Goal: Task Accomplishment & Management: Complete application form

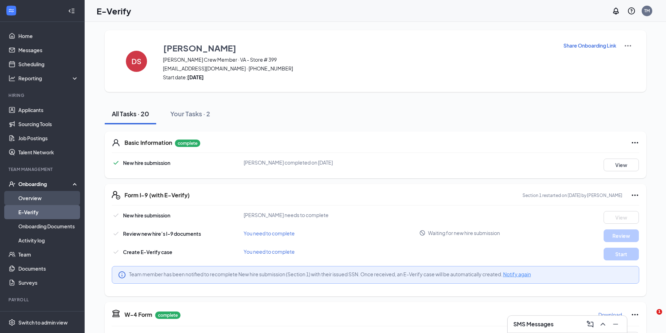
click at [29, 203] on link "Overview" at bounding box center [48, 198] width 60 height 14
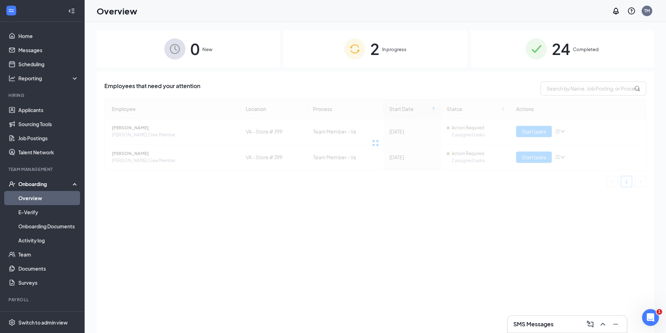
click at [549, 153] on div at bounding box center [375, 143] width 542 height 88
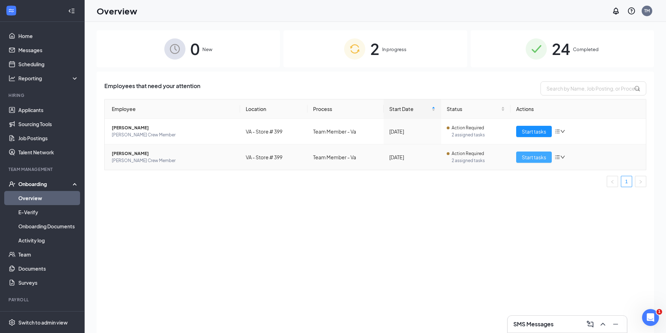
click at [548, 153] on button "Start tasks" at bounding box center [534, 157] width 36 height 11
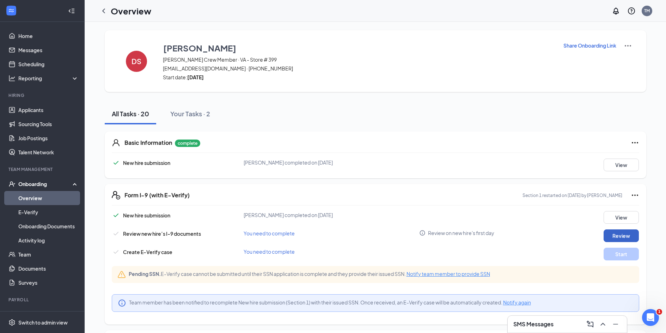
click at [622, 236] on button "Review" at bounding box center [621, 236] width 35 height 13
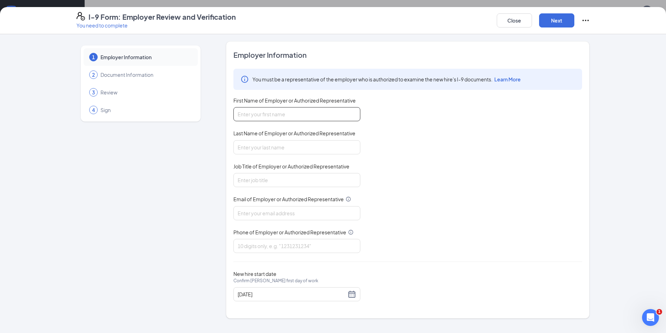
click at [256, 111] on input "First Name of Employer or Authorized Representative" at bounding box center [296, 114] width 127 height 14
type input "o"
type input "[PERSON_NAME]"
type input "Miles"
type input "General Manager"
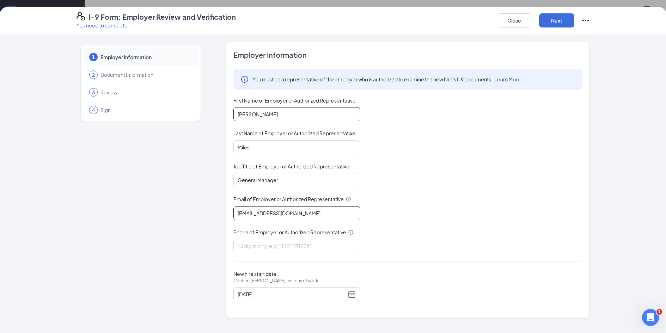
type input "[EMAIL_ADDRESS][DOMAIN_NAME]"
type input "5403156467"
click at [554, 25] on button "Next" at bounding box center [556, 20] width 35 height 14
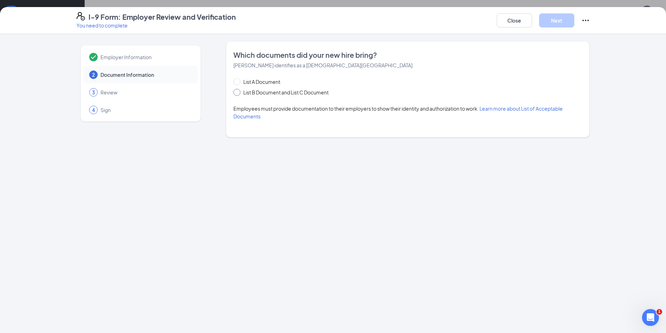
click at [294, 92] on span "List B Document and List C Document" at bounding box center [285, 93] width 91 height 8
click at [238, 92] on input "List B Document and List C Document" at bounding box center [235, 91] width 5 height 5
radio input "true"
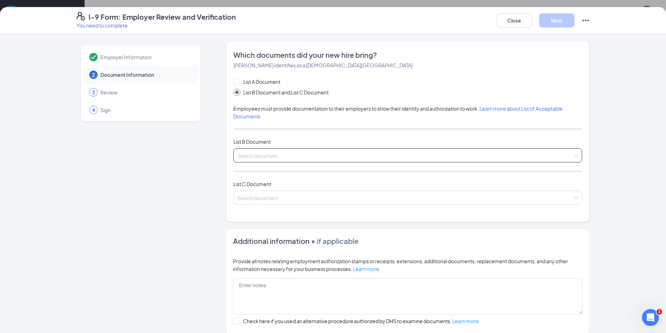
click at [276, 158] on input "search" at bounding box center [405, 154] width 335 height 11
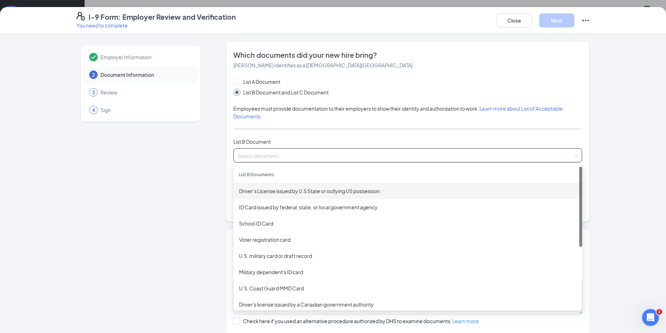
click at [287, 197] on div "Driver’s License issued by U.S State or outlying US possession" at bounding box center [407, 191] width 349 height 16
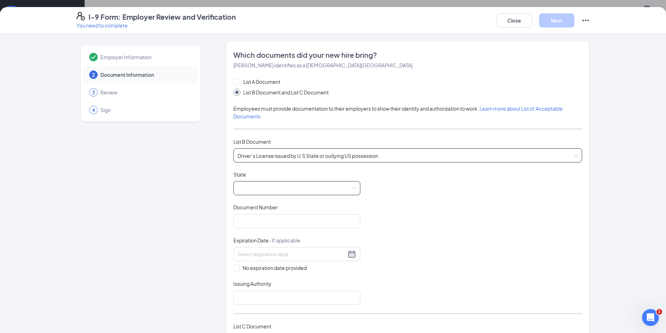
click at [287, 193] on span at bounding box center [297, 188] width 118 height 13
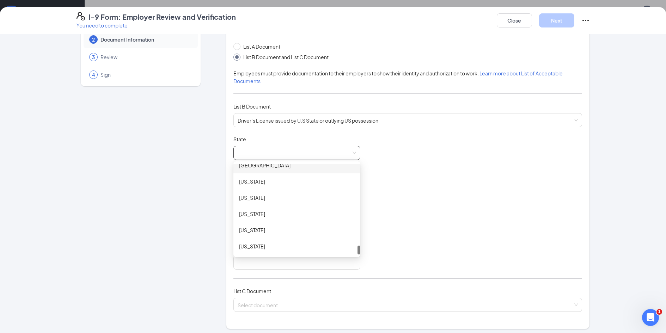
scroll to position [783, 0]
click at [272, 189] on div "[US_STATE]" at bounding box center [296, 184] width 127 height 16
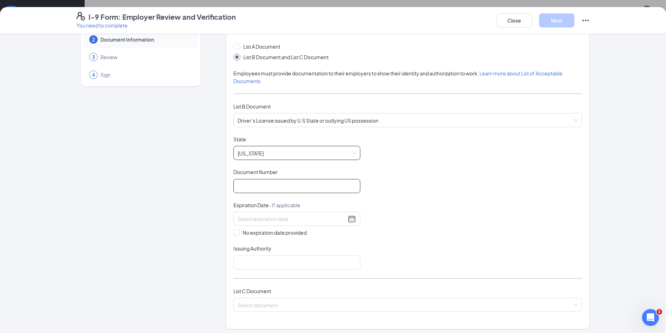
click at [274, 180] on input "Document Number" at bounding box center [296, 186] width 127 height 14
type input "T65147652"
click at [281, 218] on input at bounding box center [292, 219] width 109 height 8
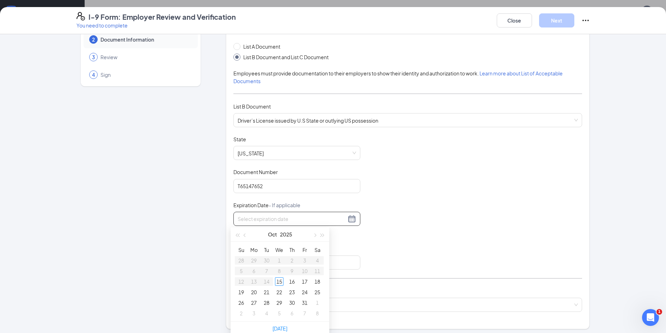
click at [349, 218] on div at bounding box center [297, 219] width 118 height 8
click at [322, 236] on span "button" at bounding box center [323, 236] width 4 height 4
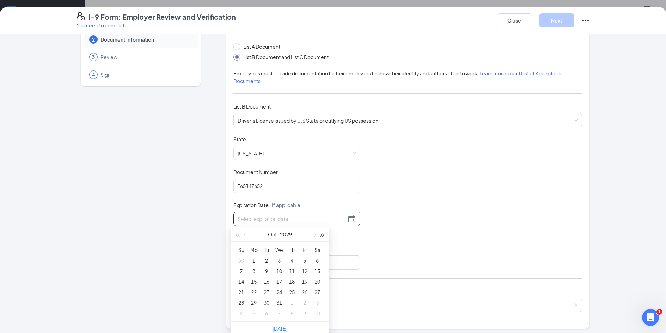
click at [322, 236] on span "button" at bounding box center [323, 236] width 4 height 4
click at [324, 232] on button "button" at bounding box center [323, 234] width 8 height 14
click at [243, 232] on button "button" at bounding box center [245, 234] width 8 height 14
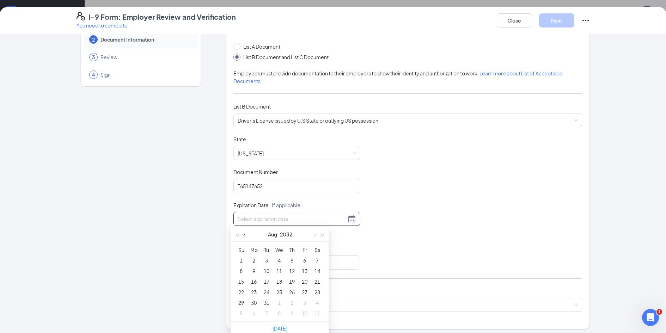
click at [243, 232] on button "button" at bounding box center [245, 234] width 8 height 14
type input "[DATE]"
click at [315, 236] on span "button" at bounding box center [315, 236] width 4 height 4
type input "[DATE]"
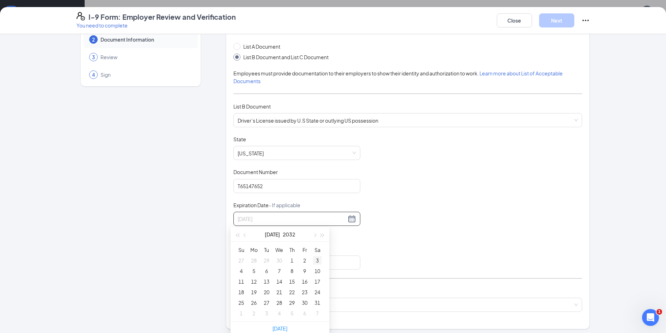
click at [318, 262] on div "3" at bounding box center [317, 260] width 8 height 8
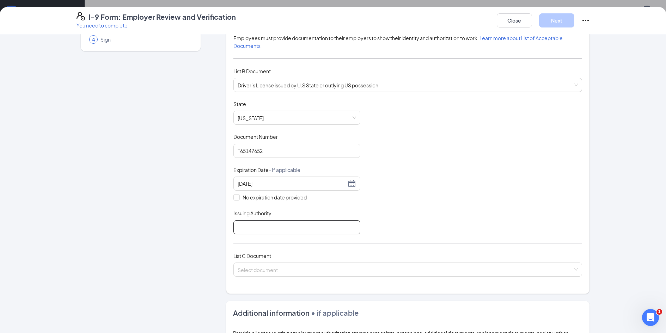
click at [325, 262] on div "List C Document Select document" at bounding box center [407, 268] width 349 height 33
click at [294, 230] on input "Issuing Authority" at bounding box center [296, 227] width 127 height 14
type input "virgnia"
click at [281, 269] on input "search" at bounding box center [405, 268] width 335 height 11
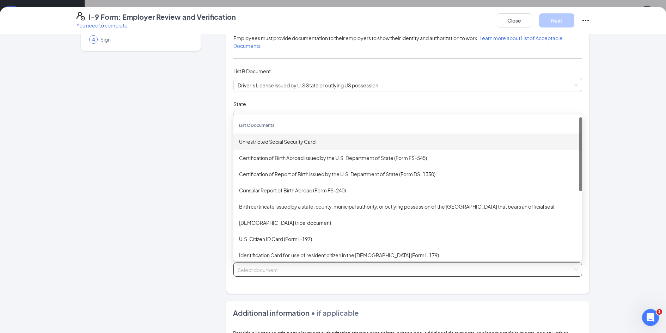
click at [290, 141] on div "Unrestricted Social Security Card" at bounding box center [407, 142] width 337 height 8
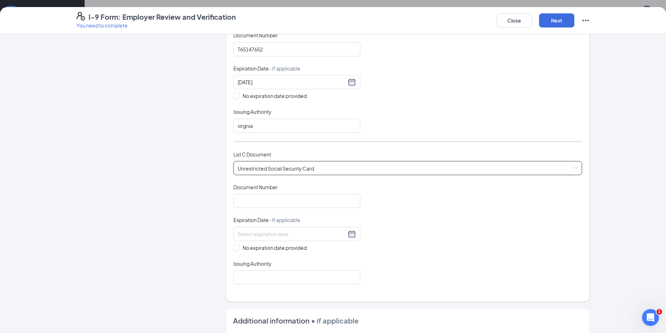
scroll to position [176, 0]
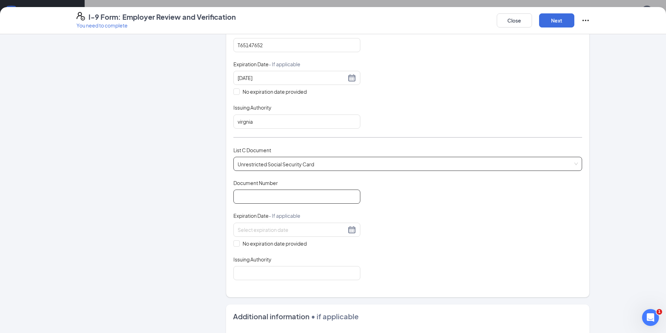
click at [292, 202] on input "Document Number" at bounding box center [296, 197] width 127 height 14
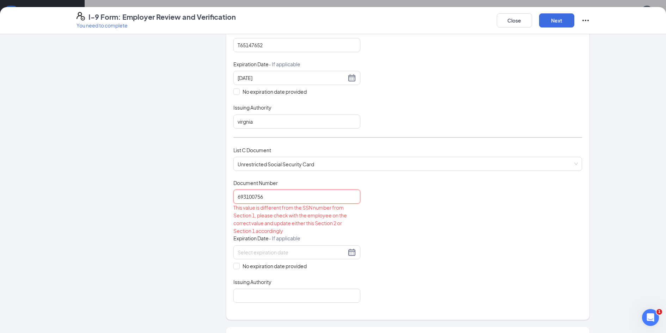
type input "693100756"
click at [344, 213] on div "This value is different from the SSN number from Section 1, please check with t…" at bounding box center [296, 219] width 127 height 31
click at [372, 220] on div "Document Title Unrestricted Social Security Card Document Number 693100756 This…" at bounding box center [407, 240] width 349 height 123
click at [372, 221] on div "Document Title Unrestricted Social Security Card Document Number 693100756 This…" at bounding box center [407, 240] width 349 height 123
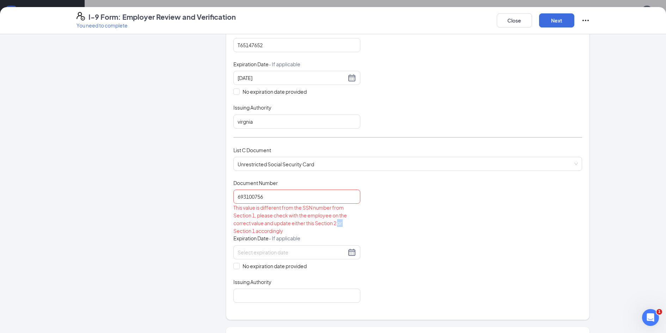
click at [363, 226] on div "Document Title Unrestricted Social Security Card Document Number 693100756 This…" at bounding box center [407, 240] width 349 height 123
click at [268, 265] on span "No expiration date provided" at bounding box center [275, 266] width 70 height 8
click at [238, 265] on input "No expiration date provided" at bounding box center [235, 265] width 5 height 5
checkbox input "true"
click at [273, 299] on input "Issuing Authority" at bounding box center [296, 297] width 127 height 14
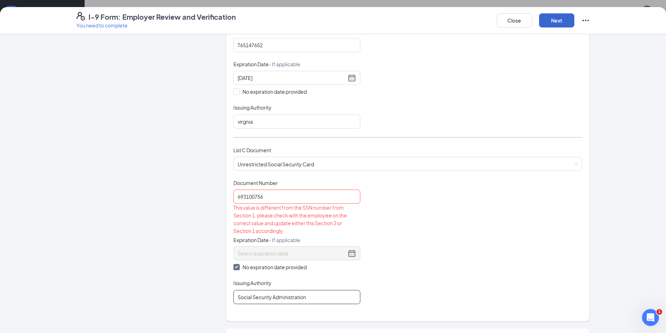
type input "Social Security Administration"
click at [563, 17] on button "Next" at bounding box center [556, 20] width 35 height 14
click at [542, 172] on div "List C Document Unrestricted Social Security Card Unrestricted Social Security …" at bounding box center [407, 162] width 349 height 33
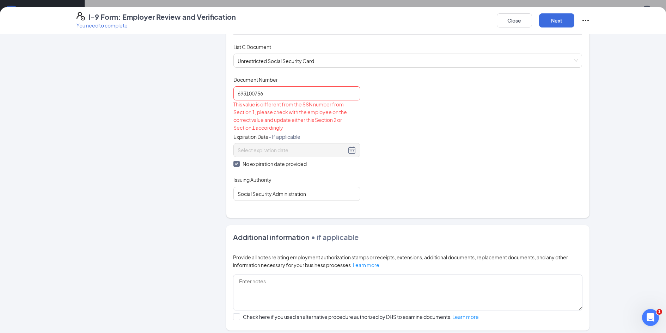
scroll to position [282, 0]
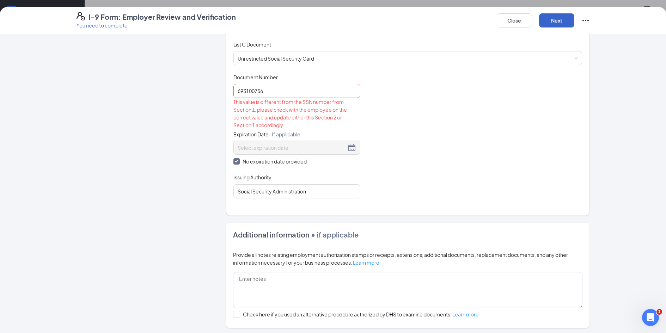
click at [556, 19] on button "Next" at bounding box center [556, 20] width 35 height 14
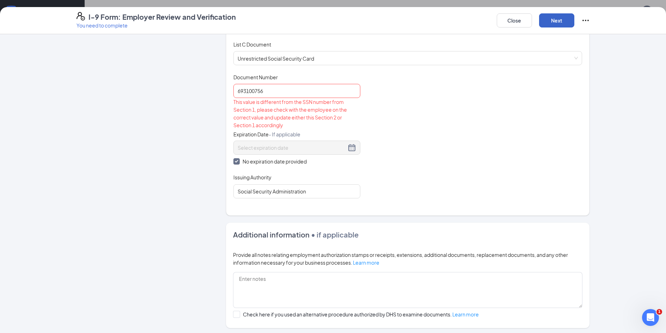
click at [556, 19] on button "Next" at bounding box center [556, 20] width 35 height 14
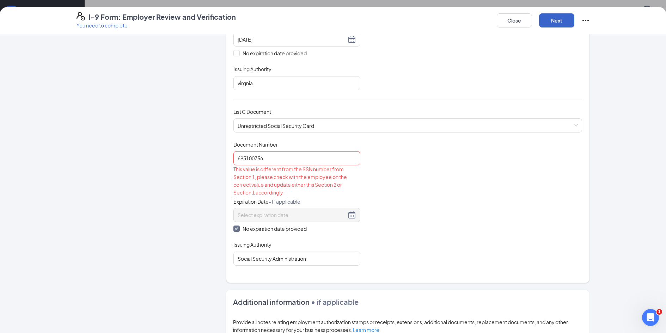
scroll to position [212, 0]
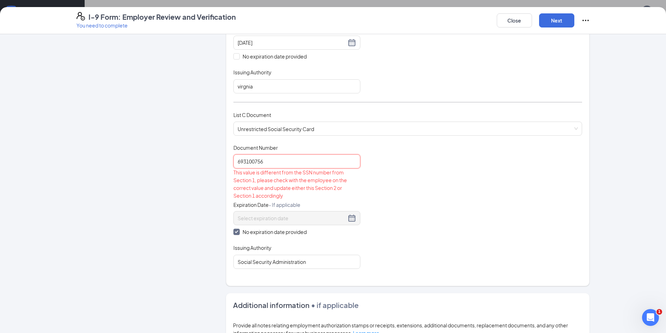
click at [275, 167] on input "693100756" at bounding box center [296, 161] width 127 height 14
type input "693-10-0756"
click at [372, 171] on div "Document Title Unrestricted Social Security Card Document Number 693-10-0756 Th…" at bounding box center [407, 206] width 349 height 125
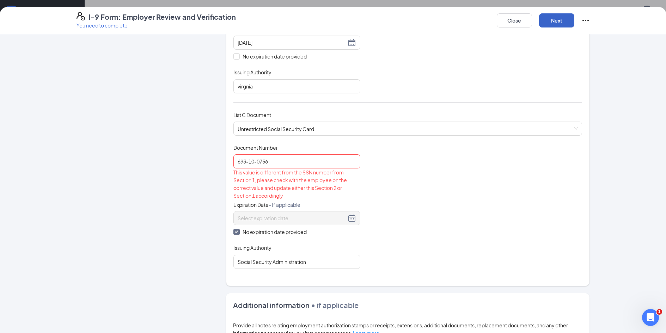
click at [553, 23] on button "Next" at bounding box center [556, 20] width 35 height 14
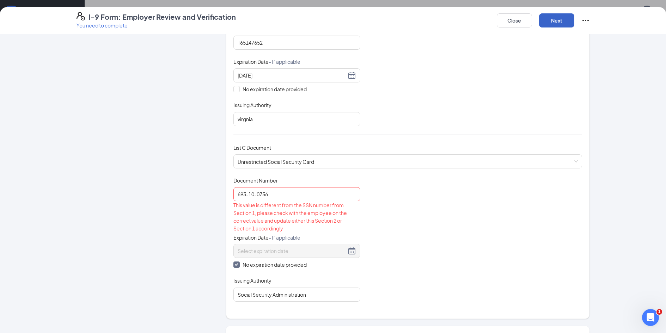
scroll to position [175, 0]
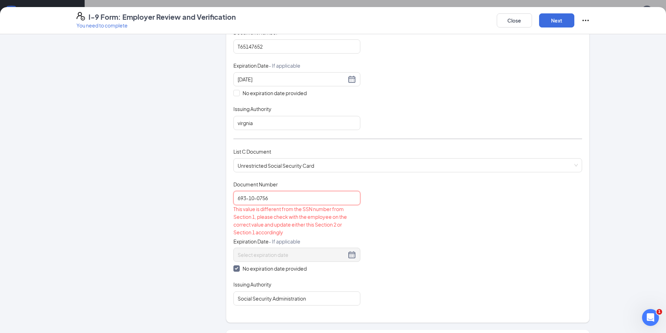
click at [288, 195] on input "693-10-0756" at bounding box center [296, 198] width 127 height 14
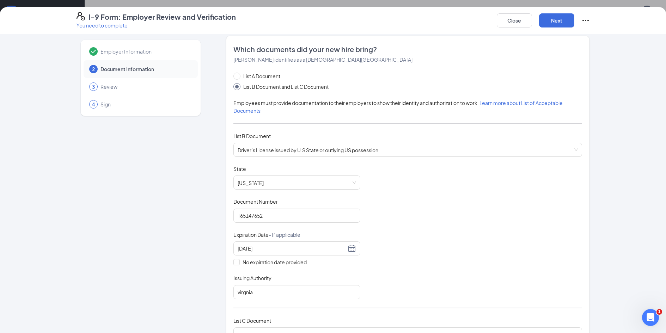
scroll to position [0, 0]
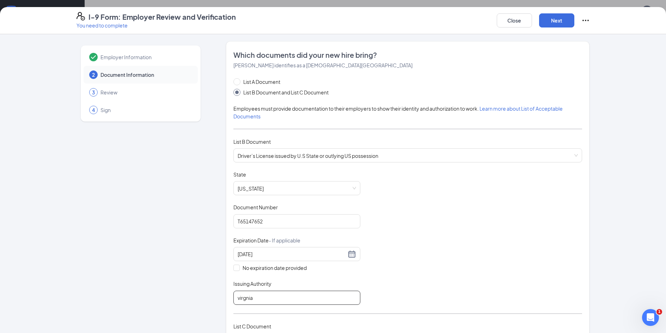
click at [244, 297] on input "virgnia" at bounding box center [296, 298] width 127 height 14
type input "[US_STATE]"
click at [446, 240] on div "Document Title Driver’s License issued by U.S State or outlying US possession S…" at bounding box center [407, 238] width 349 height 134
click at [554, 19] on button "Next" at bounding box center [556, 20] width 35 height 14
drag, startPoint x: 509, startPoint y: 22, endPoint x: 504, endPoint y: 30, distance: 9.7
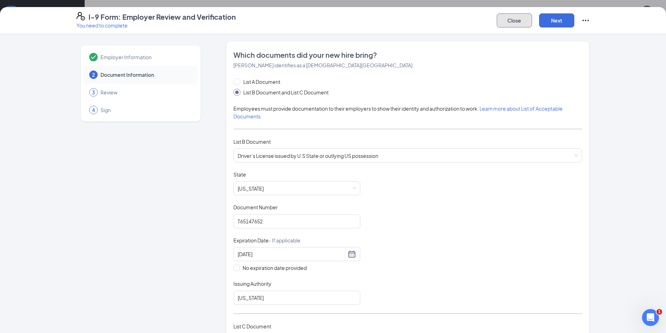
click at [510, 22] on button "Close" at bounding box center [514, 20] width 35 height 14
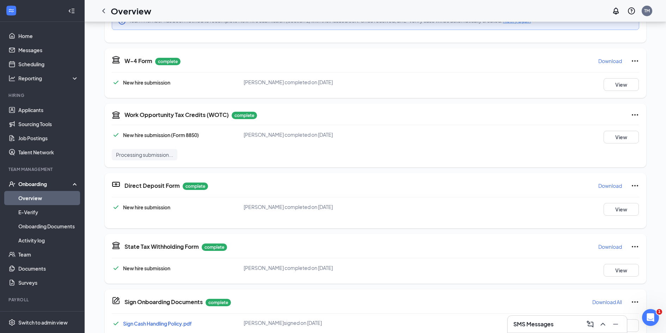
scroll to position [69, 0]
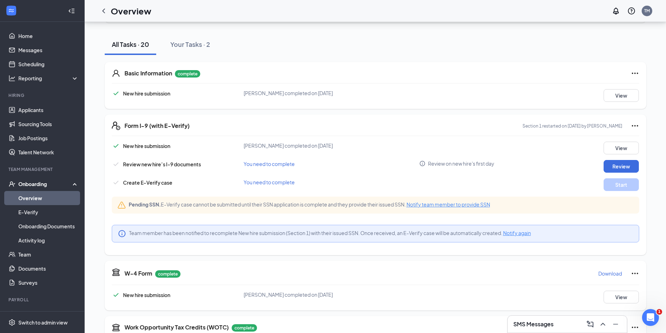
click at [523, 234] on span "Notify again" at bounding box center [517, 233] width 28 height 6
click at [465, 207] on span "Notify team member to provide SSN" at bounding box center [449, 204] width 84 height 6
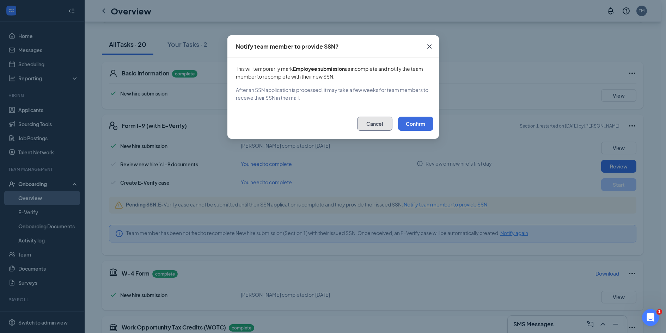
click at [373, 127] on button "Cancel" at bounding box center [374, 124] width 35 height 14
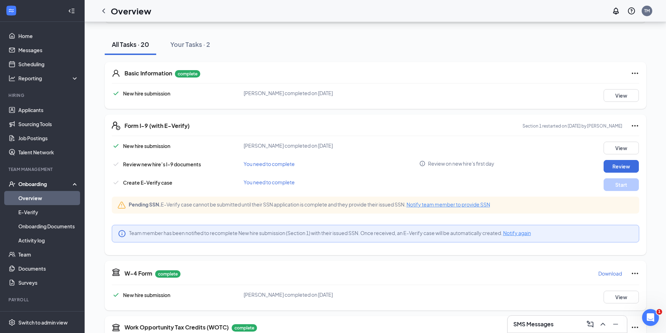
click at [487, 207] on span "Notify team member to provide SSN" at bounding box center [449, 204] width 84 height 6
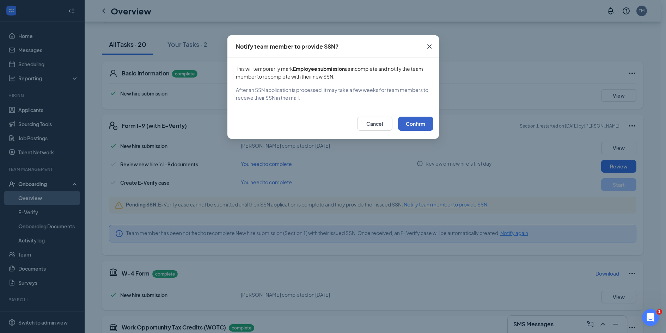
click at [406, 127] on button "Confirm" at bounding box center [415, 124] width 35 height 14
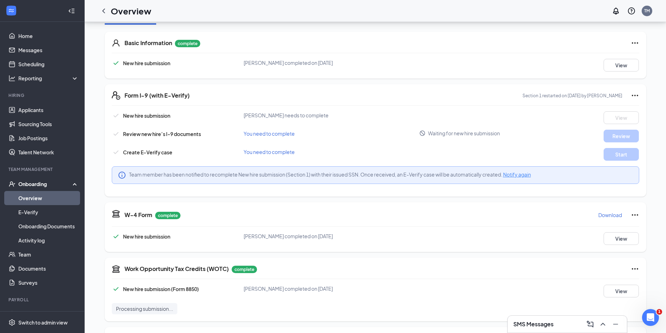
scroll to position [0, 0]
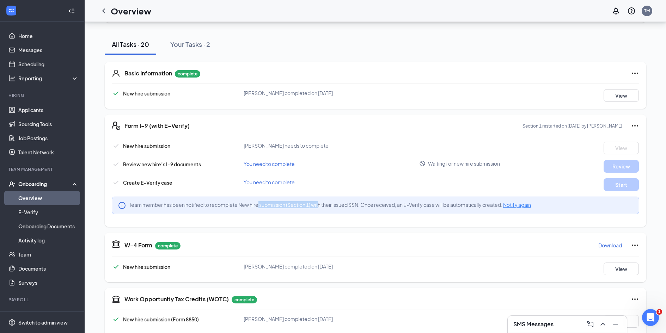
drag, startPoint x: 256, startPoint y: 199, endPoint x: 317, endPoint y: 206, distance: 61.3
click at [317, 206] on div "Team member has been notified to recomplete New hire submission (Section 1) wit…" at bounding box center [375, 206] width 527 height 18
drag, startPoint x: 343, startPoint y: 203, endPoint x: 587, endPoint y: 205, distance: 244.0
click at [592, 209] on div "Team member has been notified to recomplete New hire submission (Section 1) wit…" at bounding box center [375, 206] width 527 height 18
click at [551, 173] on div "E-Verify case cannot be submitted until SSN is provided." at bounding box center [604, 169] width 118 height 12
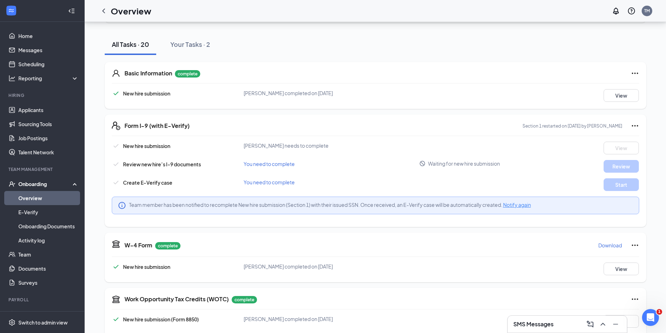
click at [39, 196] on link "Overview" at bounding box center [48, 198] width 60 height 14
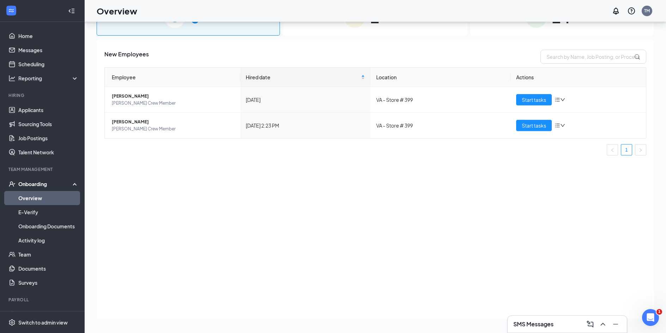
scroll to position [32, 0]
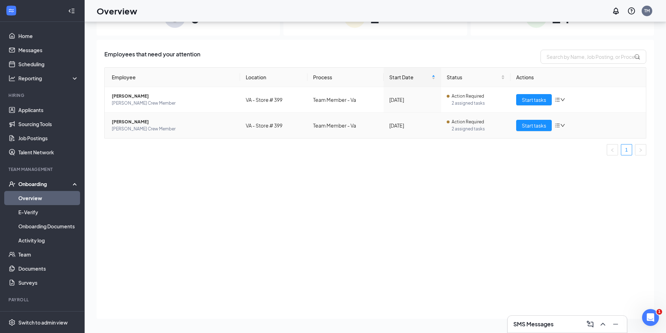
click at [562, 125] on icon "down" at bounding box center [562, 125] width 5 height 5
click at [412, 184] on div "Employees that need your attention Employee Location Process Start Date Status …" at bounding box center [375, 179] width 557 height 279
click at [59, 198] on link "Overview" at bounding box center [48, 198] width 60 height 14
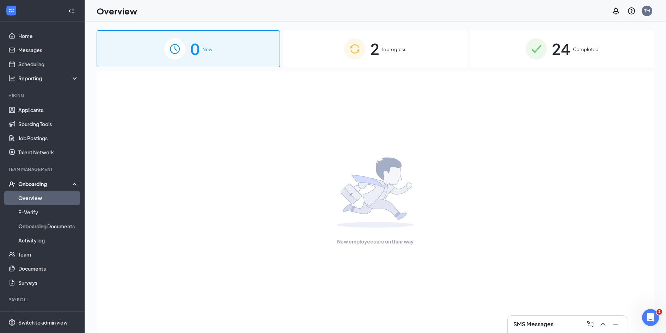
click at [365, 61] on div "2 In progress" at bounding box center [374, 48] width 183 height 37
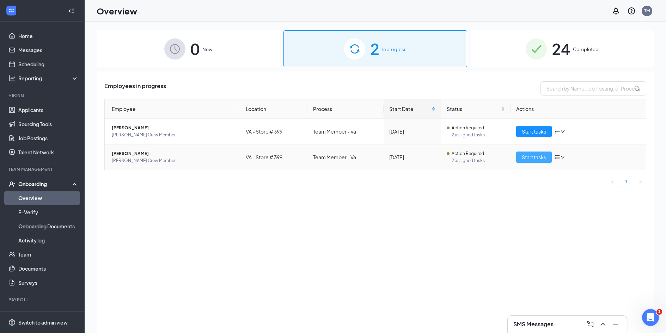
click at [544, 158] on span "Start tasks" at bounding box center [534, 157] width 24 height 8
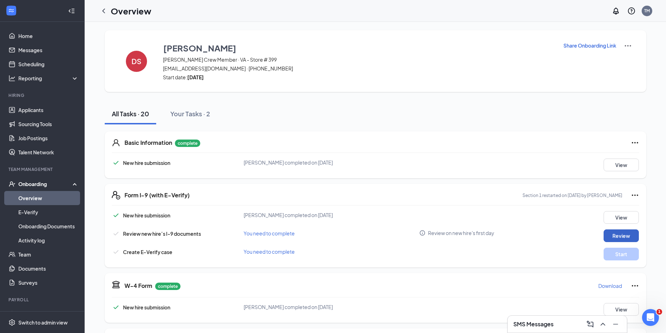
click at [616, 239] on button "Review" at bounding box center [621, 236] width 35 height 13
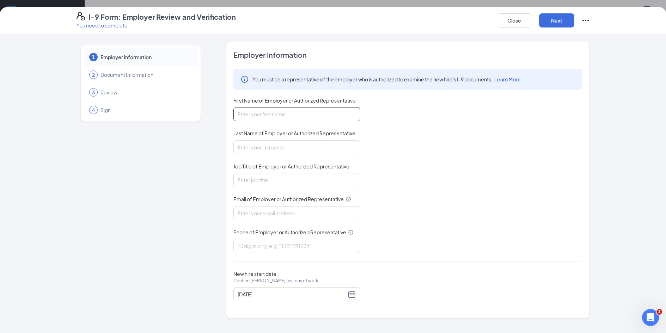
click at [263, 117] on input "First Name of Employer or Authorized Representative" at bounding box center [296, 114] width 127 height 14
type input "O"
type input "[PERSON_NAME]"
type input "Miles"
type input "General Manager"
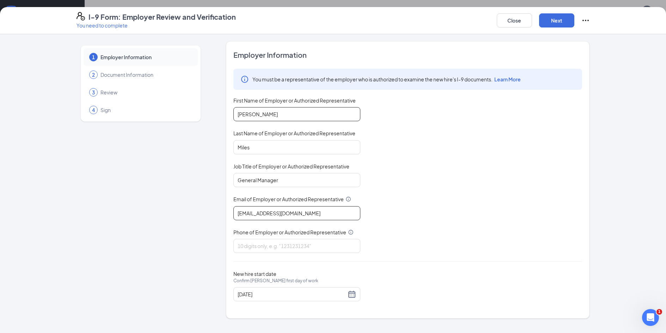
type input "[EMAIL_ADDRESS][DOMAIN_NAME]"
type input "5403156467"
drag, startPoint x: 564, startPoint y: 20, endPoint x: 547, endPoint y: 26, distance: 17.7
click at [565, 20] on button "Next" at bounding box center [556, 20] width 35 height 14
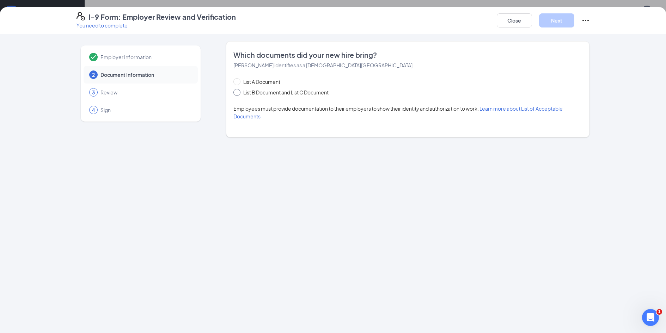
click at [292, 91] on span "List B Document and List C Document" at bounding box center [285, 93] width 91 height 8
click at [238, 91] on input "List B Document and List C Document" at bounding box center [235, 91] width 5 height 5
radio input "true"
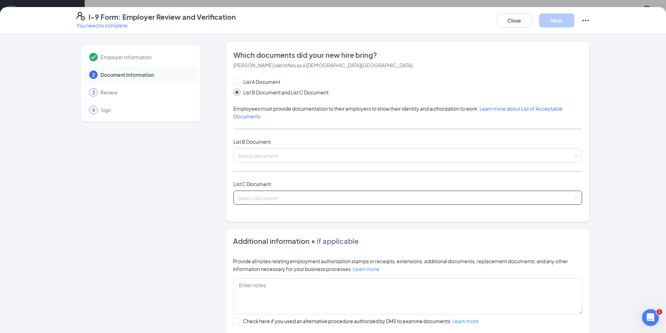
click at [288, 201] on input "search" at bounding box center [405, 196] width 335 height 11
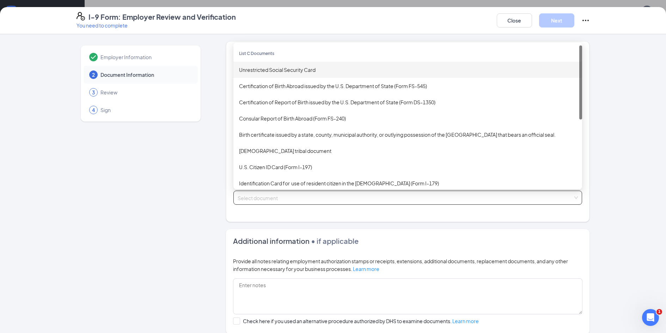
click at [291, 69] on div "Unrestricted Social Security Card" at bounding box center [407, 70] width 337 height 8
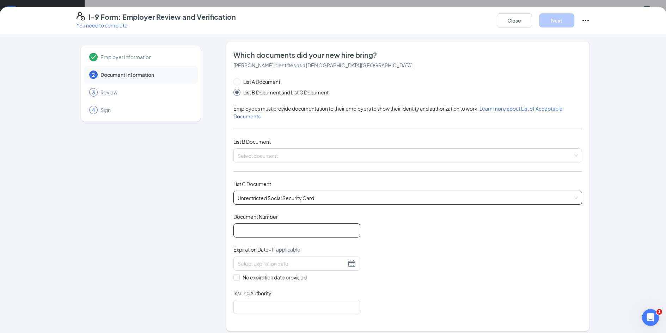
click at [307, 234] on input "Document Number" at bounding box center [296, 231] width 127 height 14
type input "693100756"
click at [408, 230] on div "Document Title Unrestricted Social Security Card Document Number 693100756 Expi…" at bounding box center [407, 263] width 349 height 101
click at [269, 152] on input "search" at bounding box center [405, 154] width 335 height 11
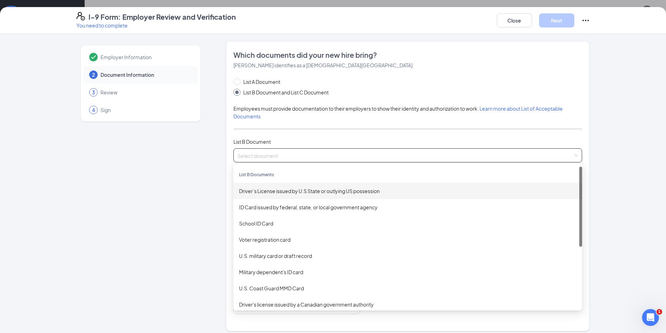
click at [268, 195] on div "Driver’s License issued by U.S State or outlying US possession" at bounding box center [407, 191] width 337 height 8
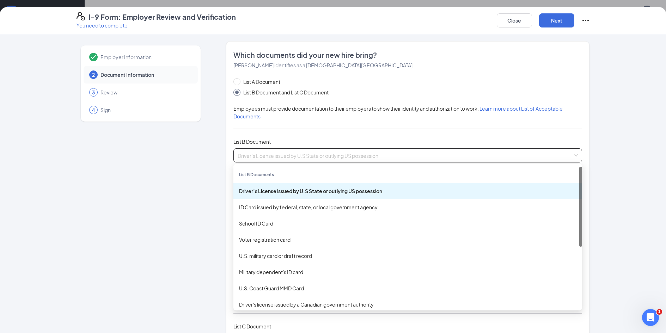
click at [268, 195] on div "Driver’s License issued by U.S State or outlying US possession" at bounding box center [407, 191] width 337 height 8
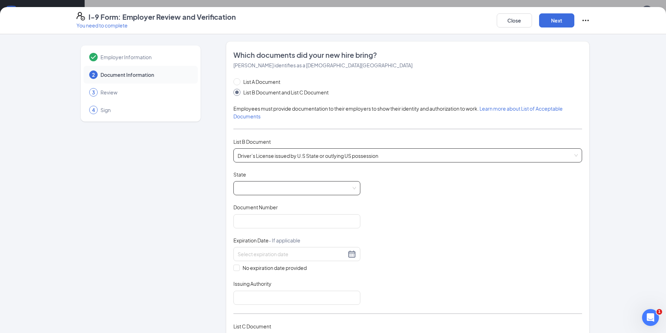
click at [267, 191] on span at bounding box center [297, 188] width 118 height 13
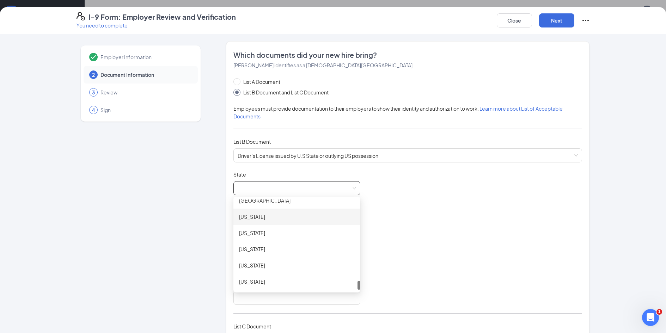
scroll to position [783, 0]
click at [280, 223] on div "[US_STATE]" at bounding box center [297, 220] width 116 height 8
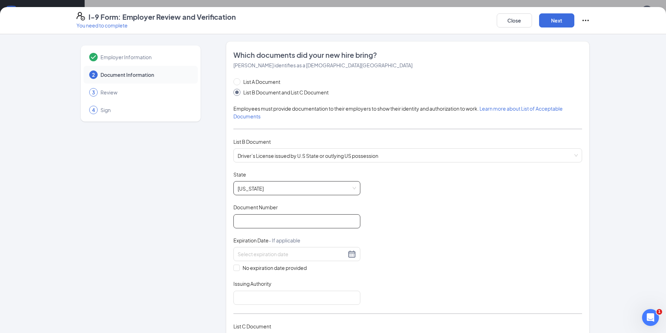
click at [279, 221] on input "Document Number" at bounding box center [296, 221] width 127 height 14
type input "T65147652"
click at [341, 253] on input at bounding box center [292, 254] width 109 height 8
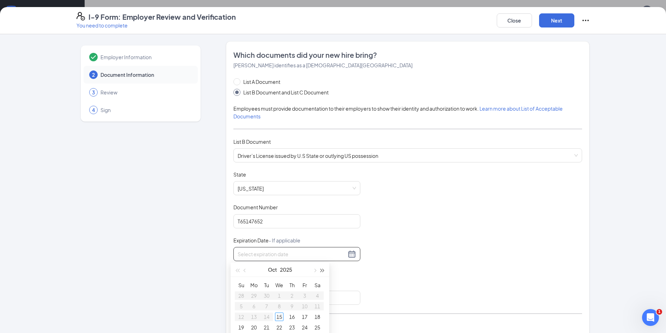
click at [322, 274] on button "button" at bounding box center [323, 270] width 8 height 14
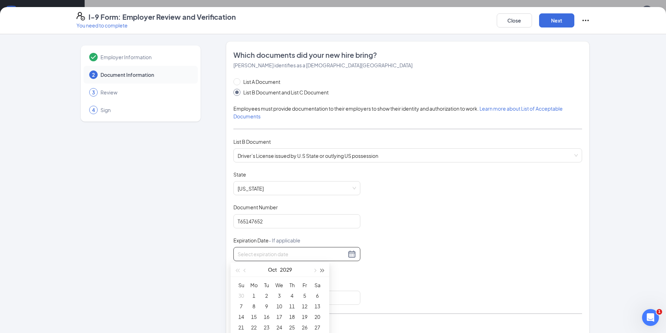
click at [322, 274] on button "button" at bounding box center [323, 270] width 8 height 14
drag, startPoint x: 322, startPoint y: 269, endPoint x: 250, endPoint y: 275, distance: 71.8
click at [322, 269] on span "button" at bounding box center [323, 271] width 4 height 4
click at [245, 275] on button "button" at bounding box center [245, 270] width 8 height 14
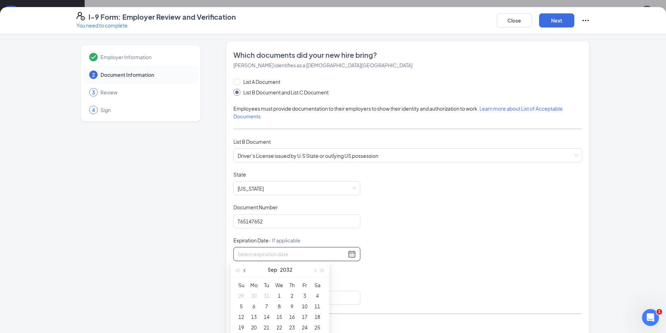
click at [245, 275] on button "button" at bounding box center [245, 270] width 8 height 14
click at [315, 272] on span "button" at bounding box center [315, 271] width 4 height 4
type input "[DATE]"
click at [316, 293] on div "3" at bounding box center [317, 296] width 8 height 8
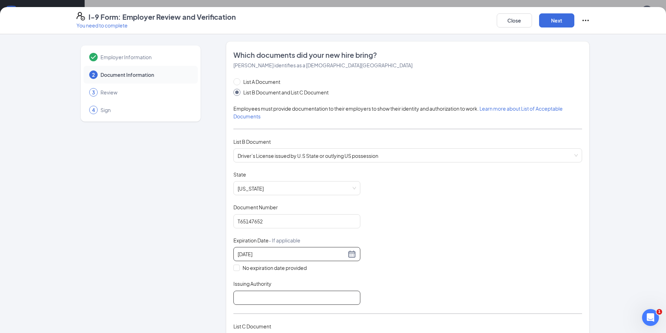
scroll to position [106, 0]
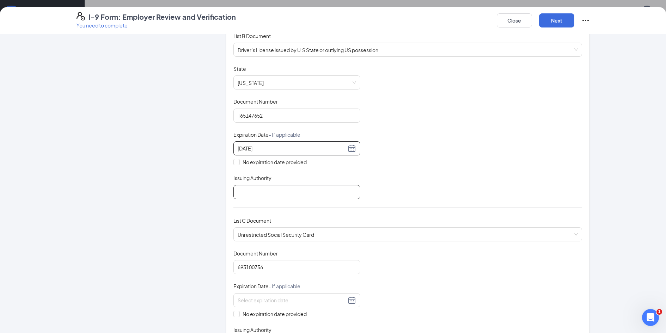
click at [296, 188] on input "Issuing Authority" at bounding box center [296, 192] width 127 height 14
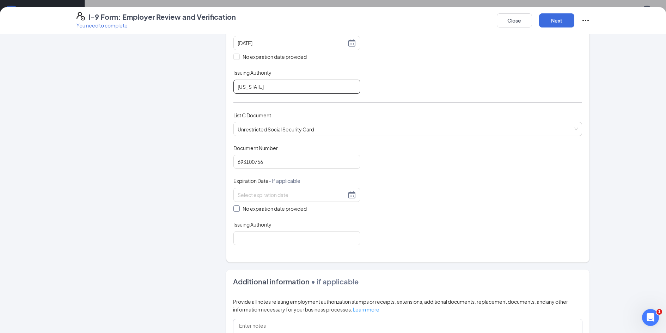
scroll to position [212, 0]
type input "[US_STATE]"
drag, startPoint x: 292, startPoint y: 209, endPoint x: 291, endPoint y: 227, distance: 18.0
click at [292, 209] on span "No expiration date provided" at bounding box center [275, 209] width 70 height 8
click at [238, 209] on input "No expiration date provided" at bounding box center [235, 207] width 5 height 5
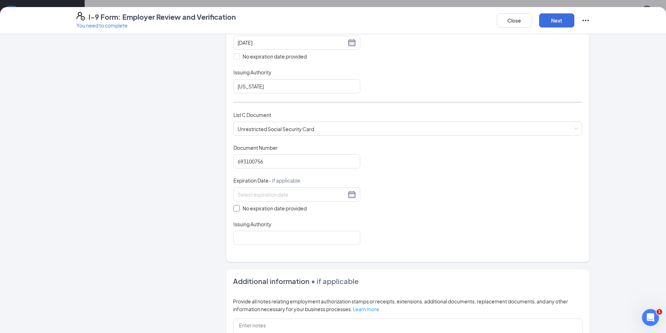
checkbox input "true"
click at [291, 230] on div "Issuing Authority" at bounding box center [296, 227] width 127 height 10
drag, startPoint x: 290, startPoint y: 232, endPoint x: 289, endPoint y: 237, distance: 5.1
click at [289, 237] on div "Issuing Authority" at bounding box center [296, 234] width 127 height 24
click at [289, 239] on input "Issuing Authority" at bounding box center [296, 239] width 127 height 14
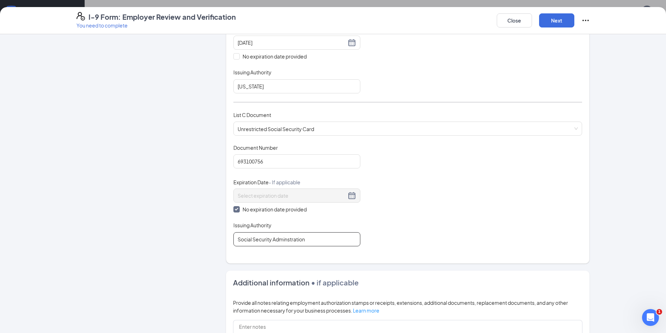
type input "Social Security Adminstration"
drag, startPoint x: 439, startPoint y: 215, endPoint x: 450, endPoint y: 215, distance: 10.2
click at [439, 215] on div "Document Title Unrestricted Social Security Card Document Number 693100756 Expi…" at bounding box center [407, 195] width 349 height 102
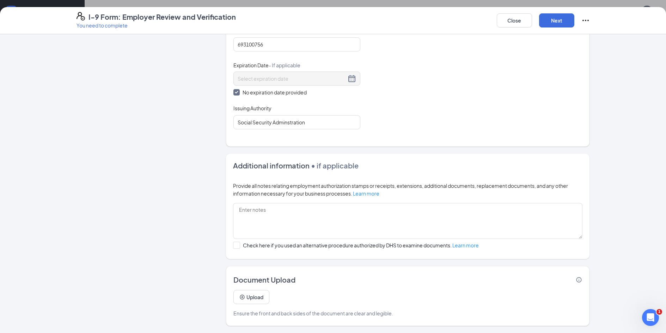
scroll to position [106, 0]
click at [550, 25] on button "Next" at bounding box center [556, 20] width 35 height 14
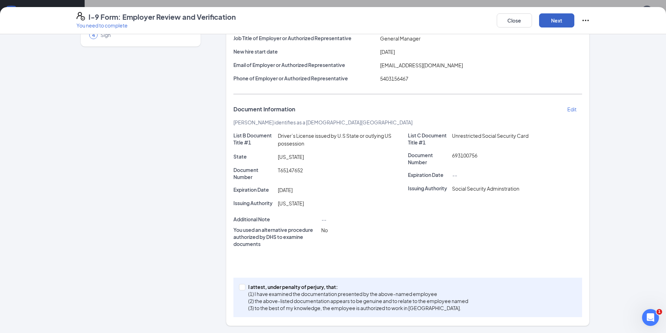
scroll to position [75, 0]
click at [250, 285] on p "I attest, under penalty of perjury, that:" at bounding box center [358, 286] width 220 height 7
click at [244, 285] on input "I attest, under penalty of [PERSON_NAME], that: (1) I have examined the documen…" at bounding box center [241, 286] width 5 height 5
checkbox input "true"
click at [386, 146] on div "Driver’s License issued by U.S State or outlying US possession" at bounding box center [342, 140] width 133 height 16
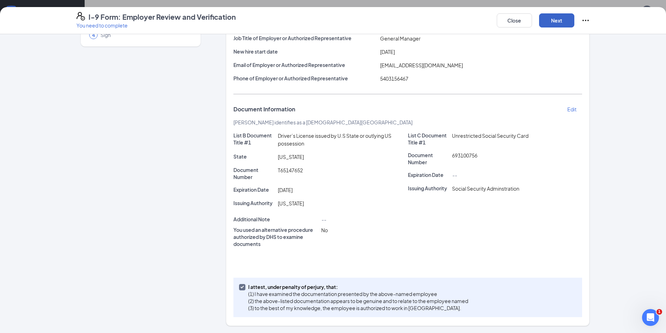
click at [563, 17] on button "Next" at bounding box center [556, 20] width 35 height 14
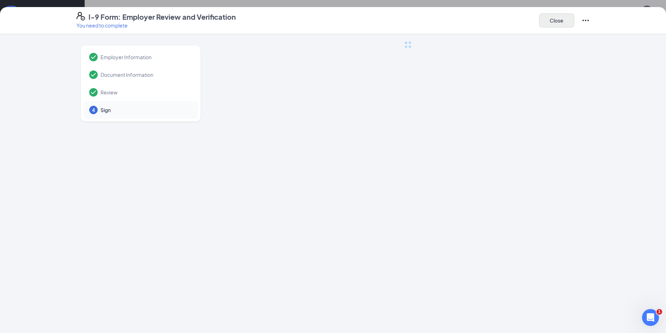
scroll to position [0, 0]
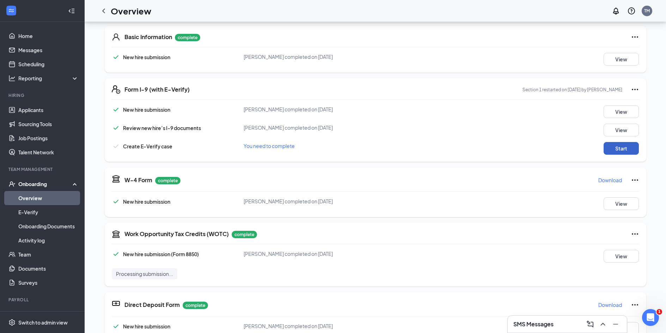
click at [623, 149] on button "Start" at bounding box center [621, 148] width 35 height 13
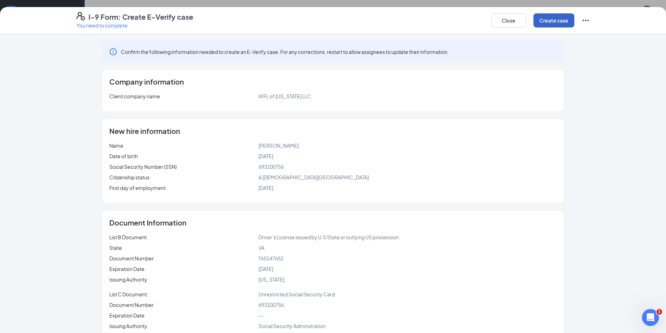
click at [556, 21] on button "Create case" at bounding box center [553, 20] width 41 height 14
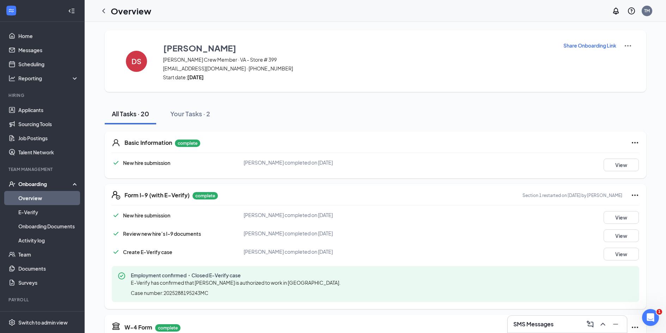
click at [41, 200] on link "Overview" at bounding box center [48, 198] width 60 height 14
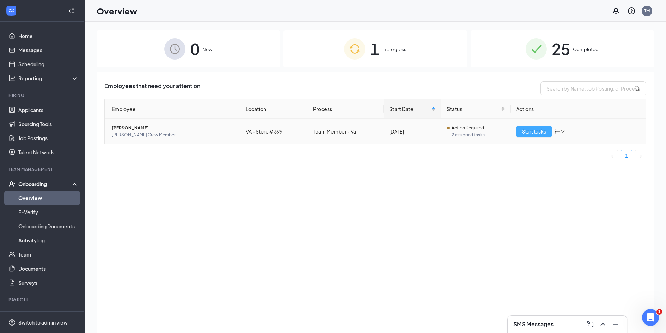
click at [536, 135] on span "Start tasks" at bounding box center [534, 132] width 24 height 8
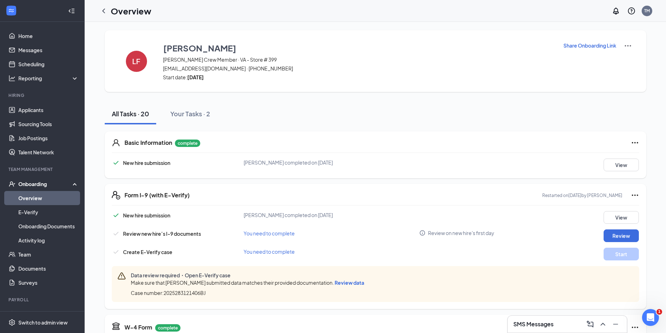
scroll to position [71, 0]
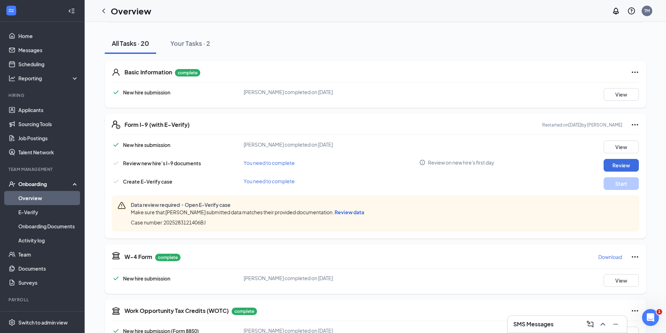
click at [615, 175] on div "New hire submission [PERSON_NAME] completed on [DATE] View Review new hire’s I-…" at bounding box center [375, 186] width 527 height 91
click at [615, 172] on div "New hire submission [PERSON_NAME] completed on [DATE] View Review new hire’s I-…" at bounding box center [375, 186] width 527 height 91
click at [616, 163] on button "Review" at bounding box center [621, 165] width 35 height 13
